Goal: Information Seeking & Learning: Learn about a topic

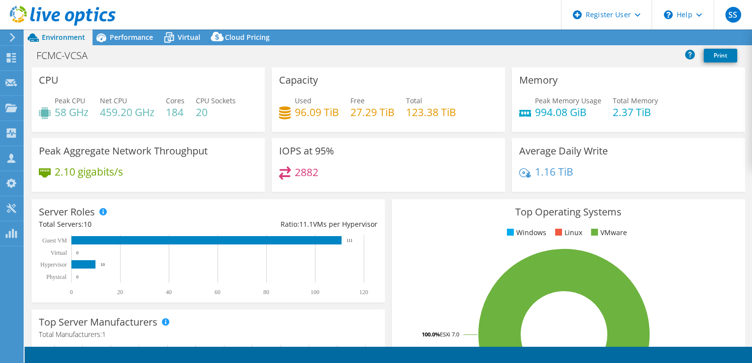
select select "USD"
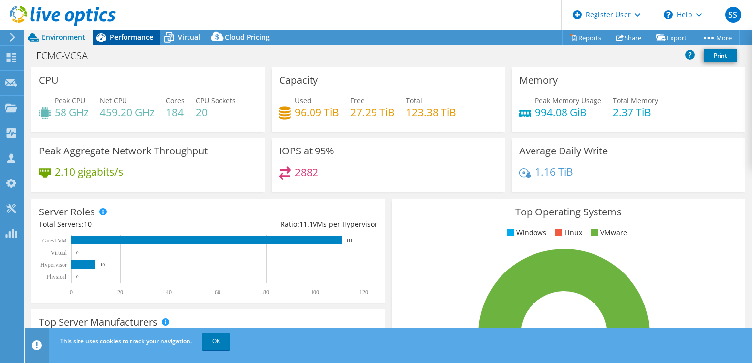
click at [122, 42] on div "Performance" at bounding box center [127, 38] width 68 height 16
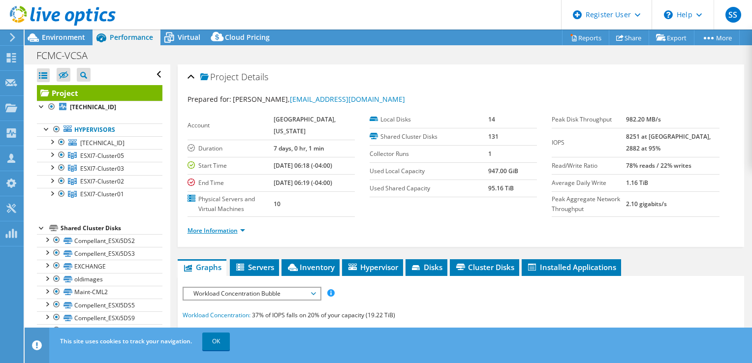
click at [227, 235] on link "More Information" at bounding box center [217, 230] width 58 height 8
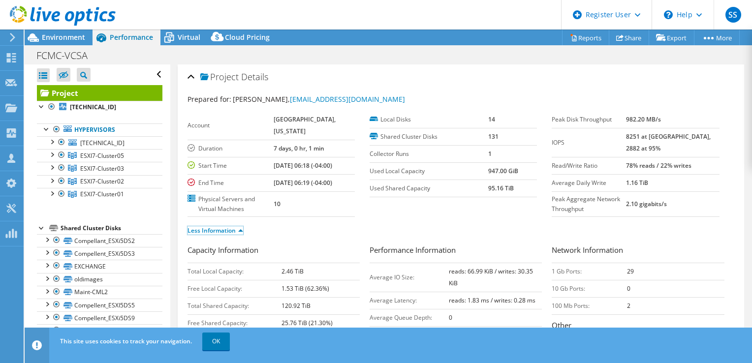
scroll to position [1, 0]
